Goal: Task Accomplishment & Management: Complete application form

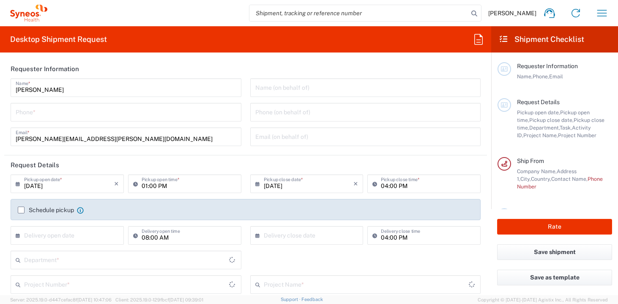
type input "Department"
type input "[GEOGRAPHIC_DATA]"
type input "Syneos Health UK Limited"
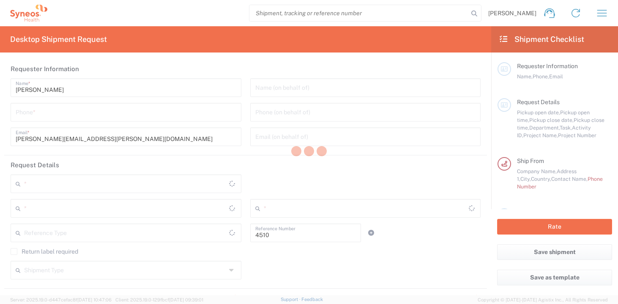
type input "Department"
type input "[GEOGRAPHIC_DATA]"
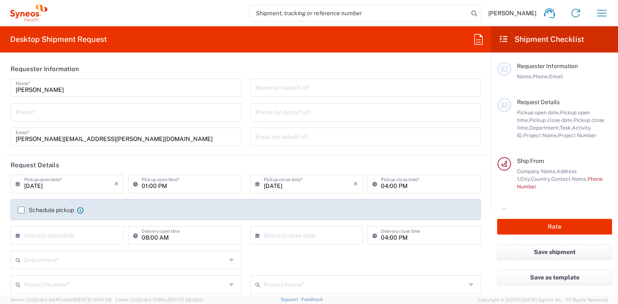
type input "[GEOGRAPHIC_DATA]"
type input "Syneos Health UK Limited"
